Goal: Use online tool/utility: Use online tool/utility

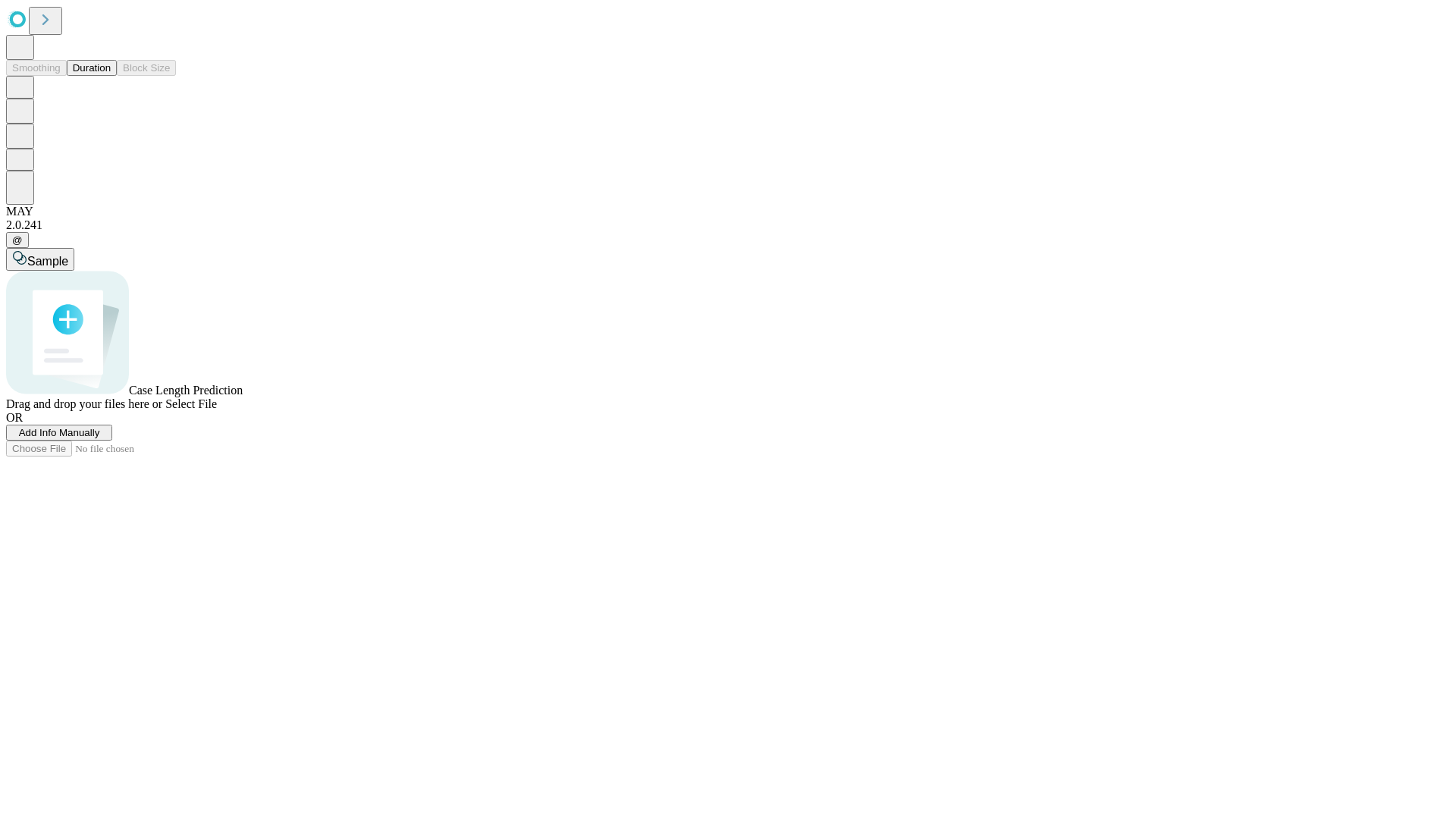
click at [111, 76] on button "Duration" at bounding box center [91, 68] width 50 height 16
click at [216, 411] on span "Select File" at bounding box center [191, 404] width 51 height 13
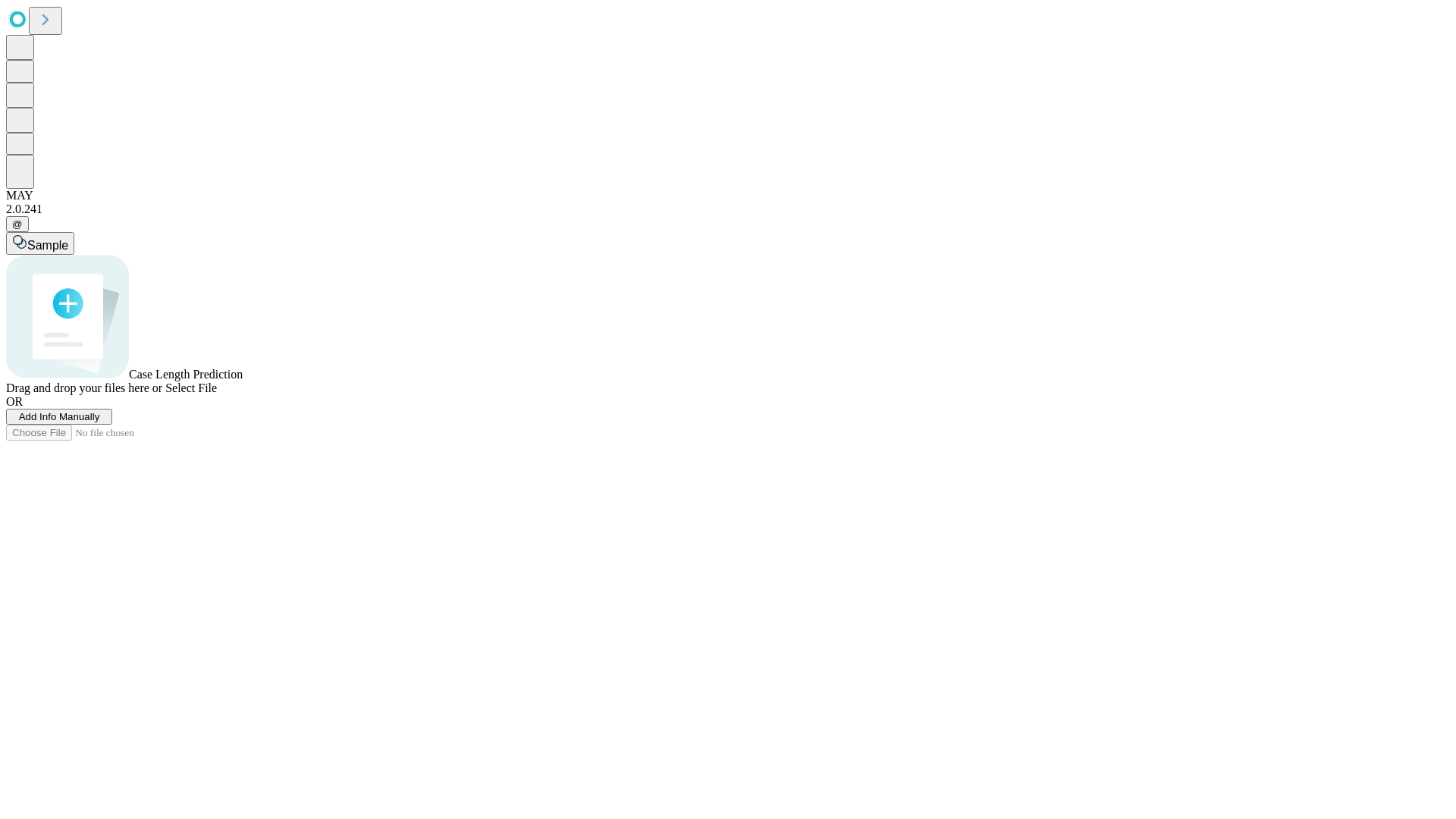
click at [216, 395] on span "Select File" at bounding box center [191, 388] width 51 height 13
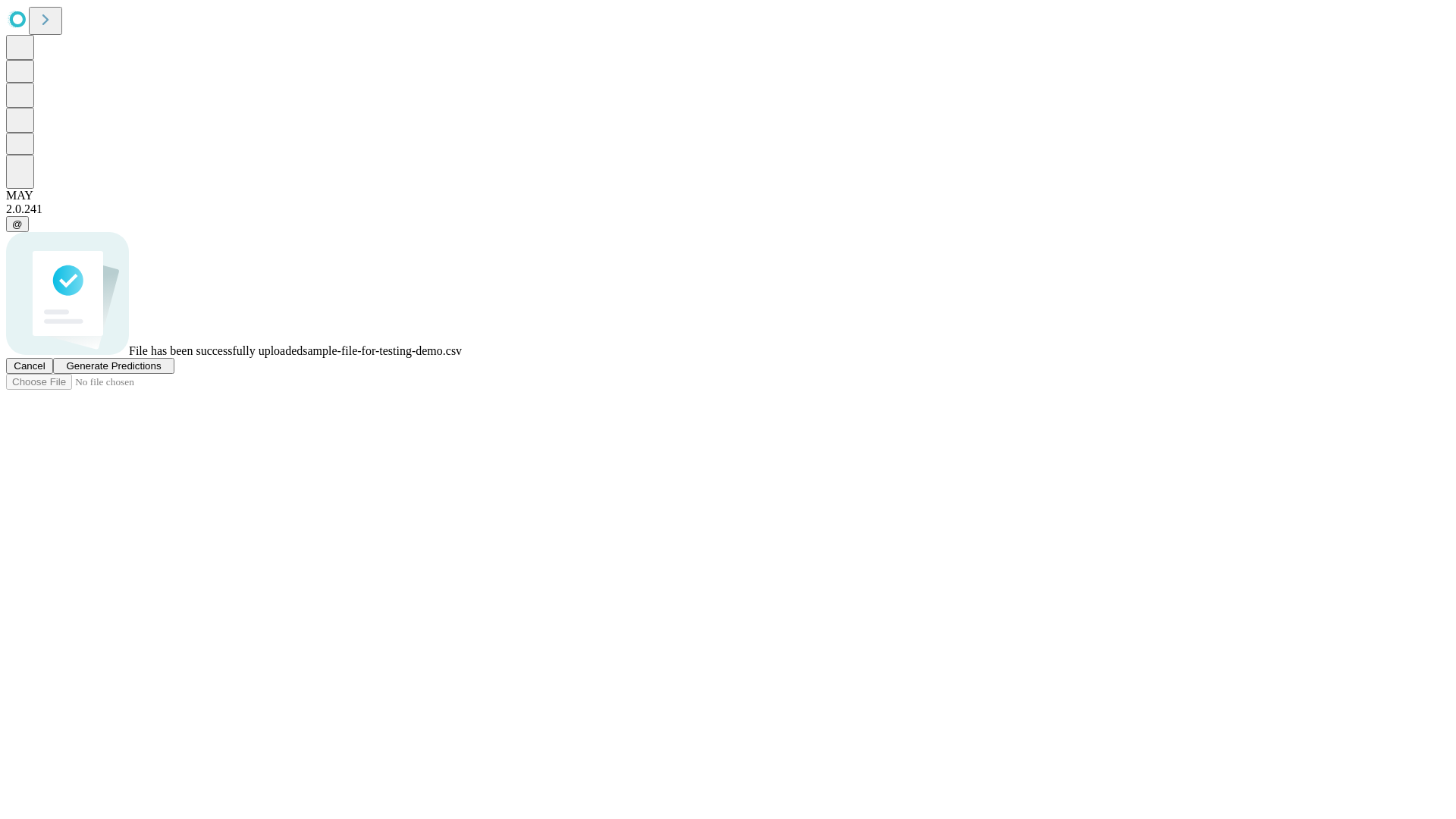
click at [161, 371] on span "Generate Predictions" at bounding box center [113, 366] width 95 height 11
